Goal: Transaction & Acquisition: Purchase product/service

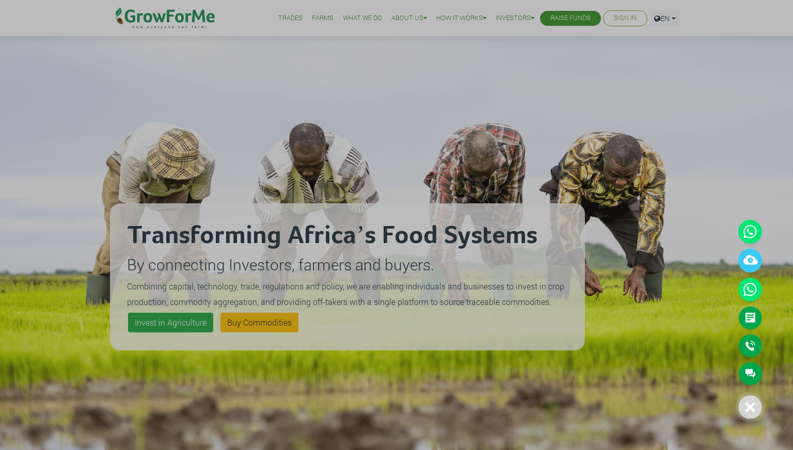
click at [751, 412] on icon at bounding box center [750, 407] width 10 height 10
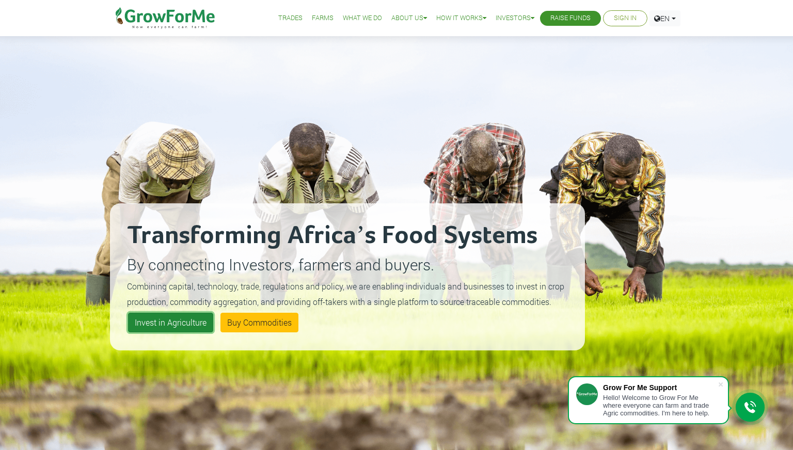
click at [164, 320] on link "Invest in Agriculture" at bounding box center [170, 323] width 85 height 20
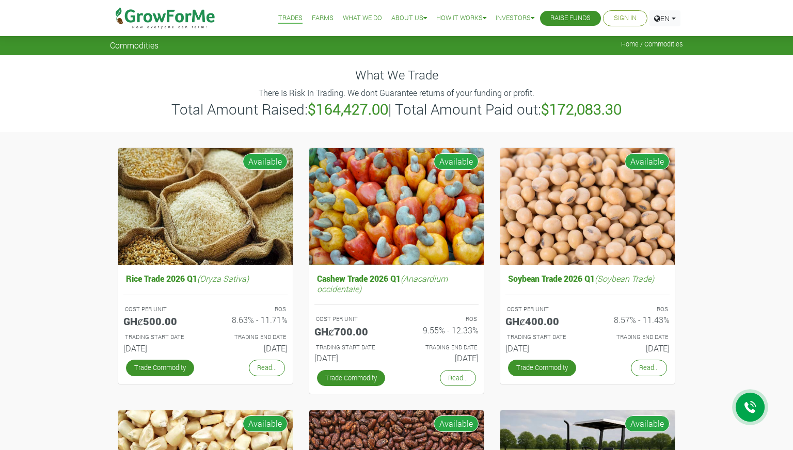
click at [749, 413] on icon at bounding box center [750, 407] width 12 height 13
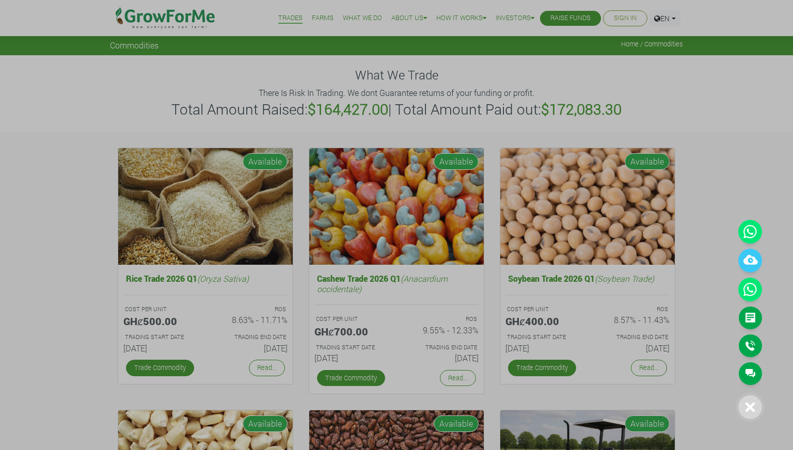
click at [749, 413] on div at bounding box center [750, 407] width 24 height 24
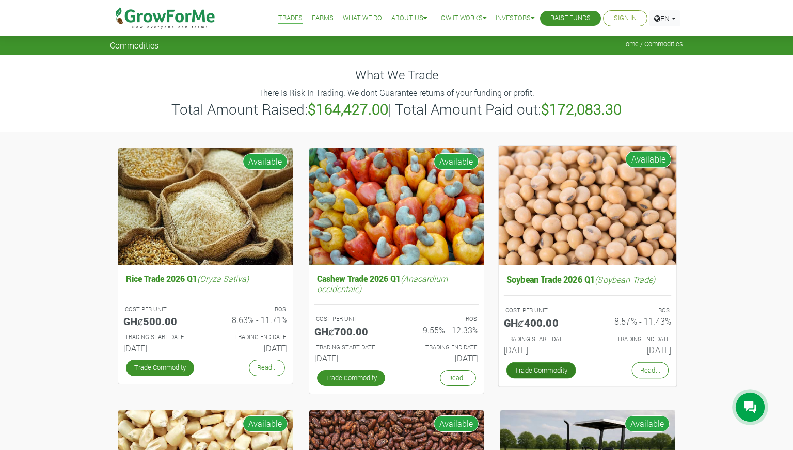
click at [554, 364] on link "Trade Commodity" at bounding box center [541, 370] width 70 height 17
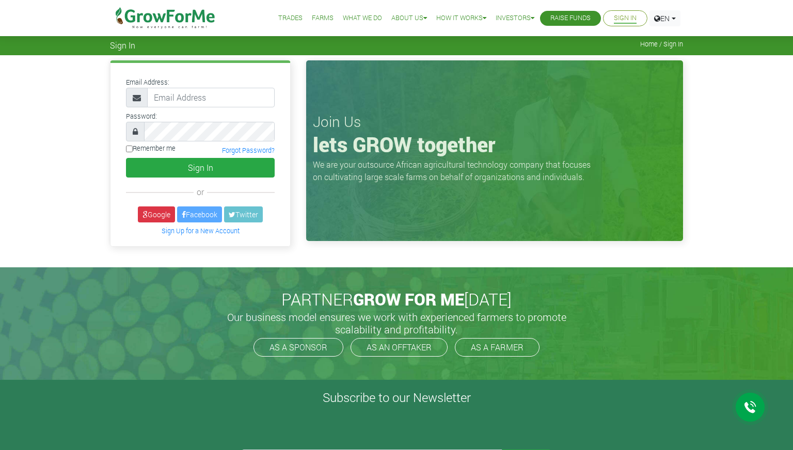
click at [751, 403] on icon at bounding box center [750, 407] width 12 height 12
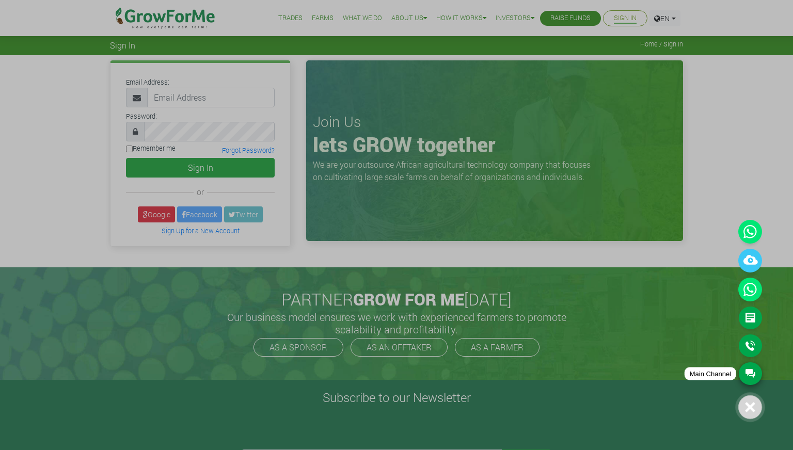
click at [755, 377] on link "Main Channel" at bounding box center [749, 373] width 23 height 23
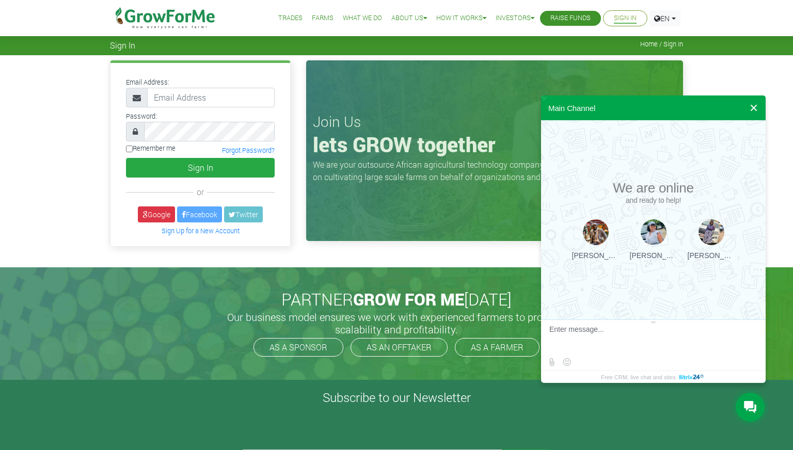
click at [755, 105] on button at bounding box center [753, 107] width 19 height 25
